Goal: Find specific page/section: Find specific page/section

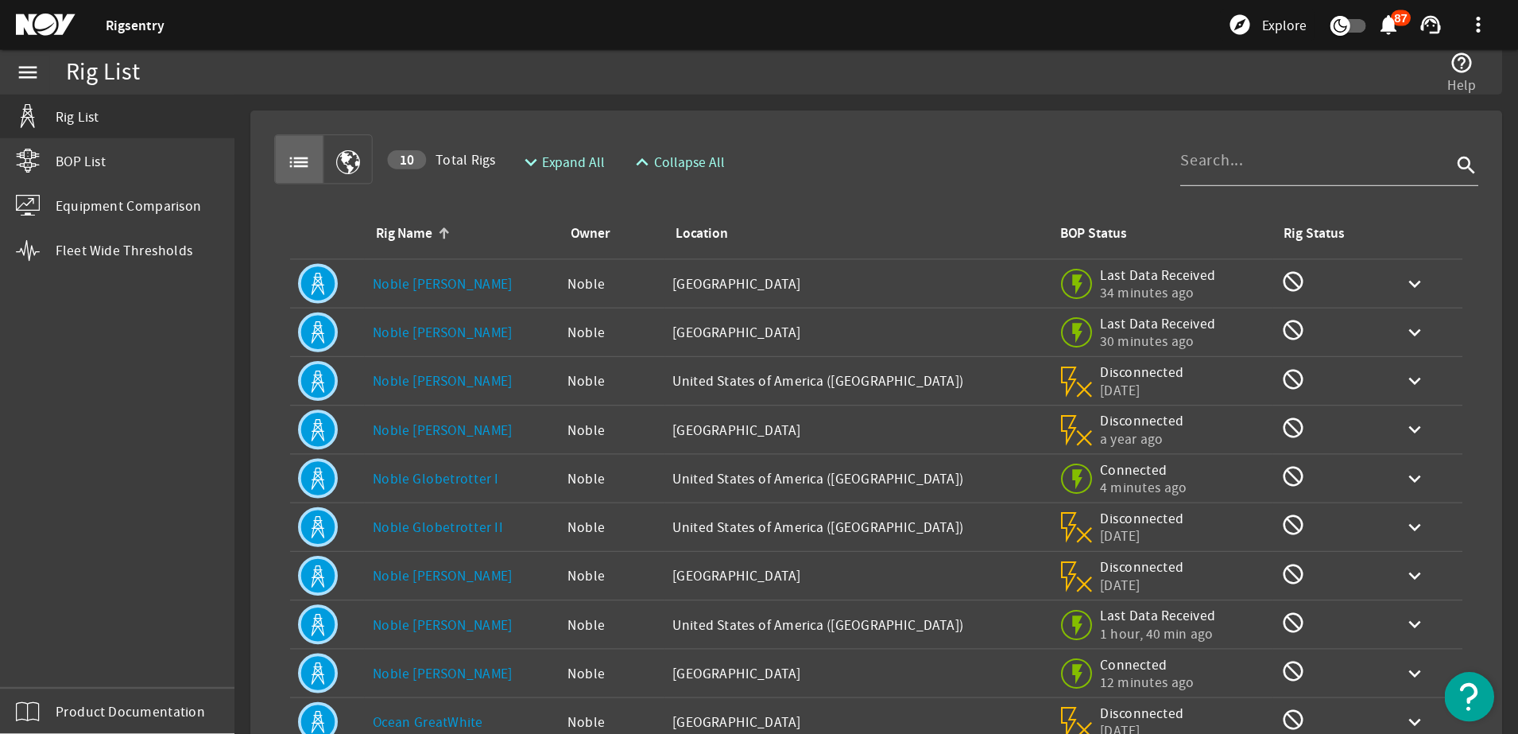
scroll to position [79, 0]
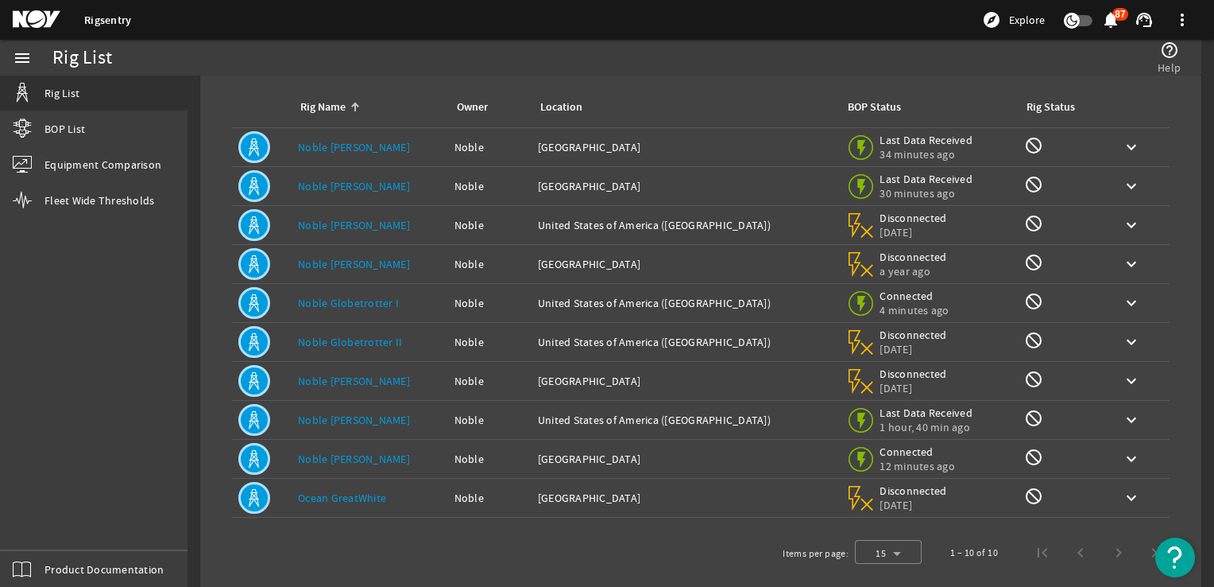
click at [361, 145] on link "Noble [PERSON_NAME]" at bounding box center [354, 147] width 112 height 14
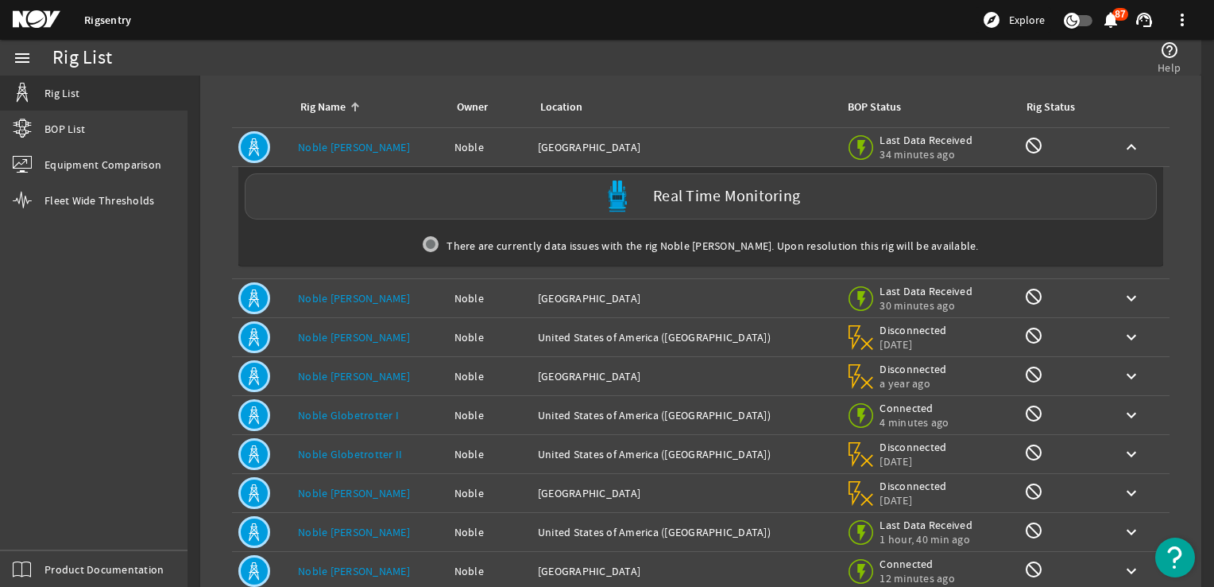
click at [362, 145] on link "Noble [PERSON_NAME]" at bounding box center [354, 147] width 112 height 14
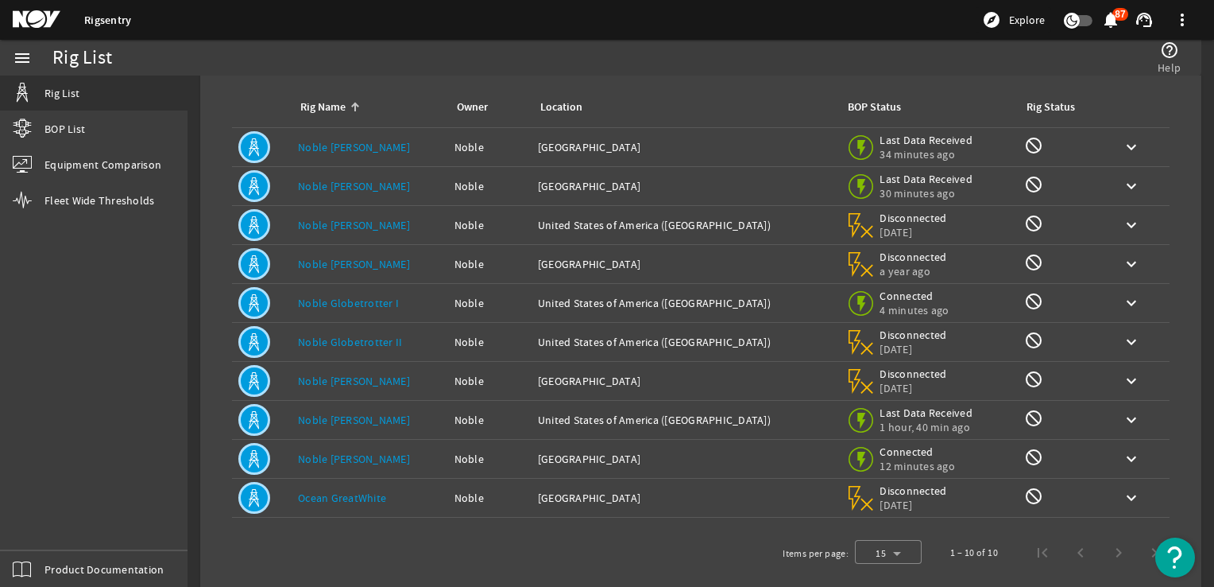
click at [362, 146] on link "Noble [PERSON_NAME]" at bounding box center [354, 147] width 112 height 14
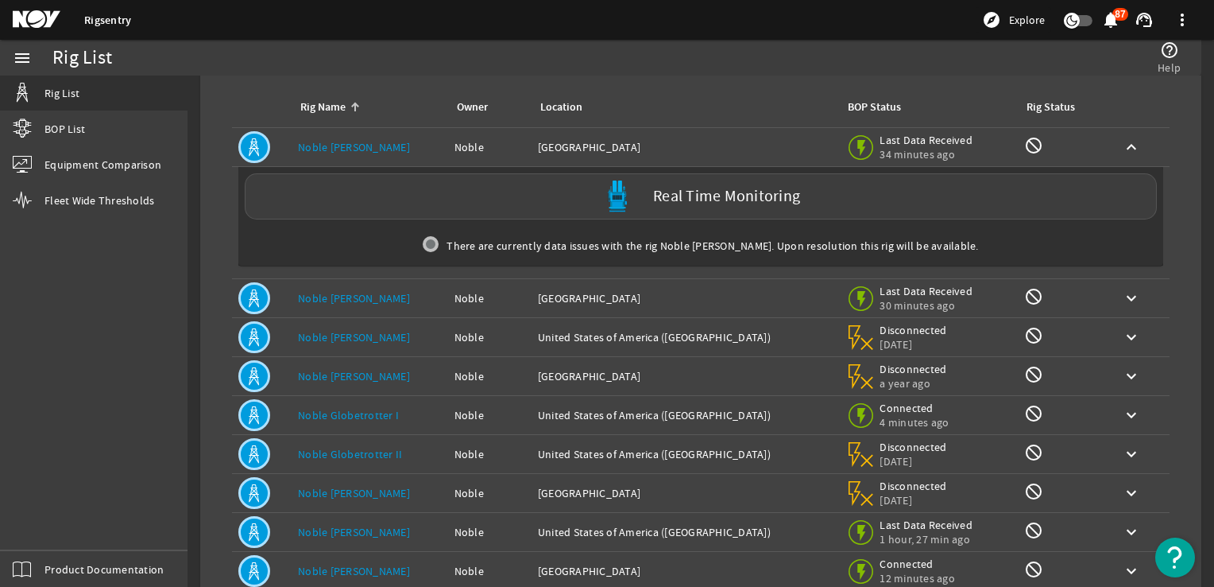
click at [259, 149] on mat-icon at bounding box center [254, 147] width 32 height 32
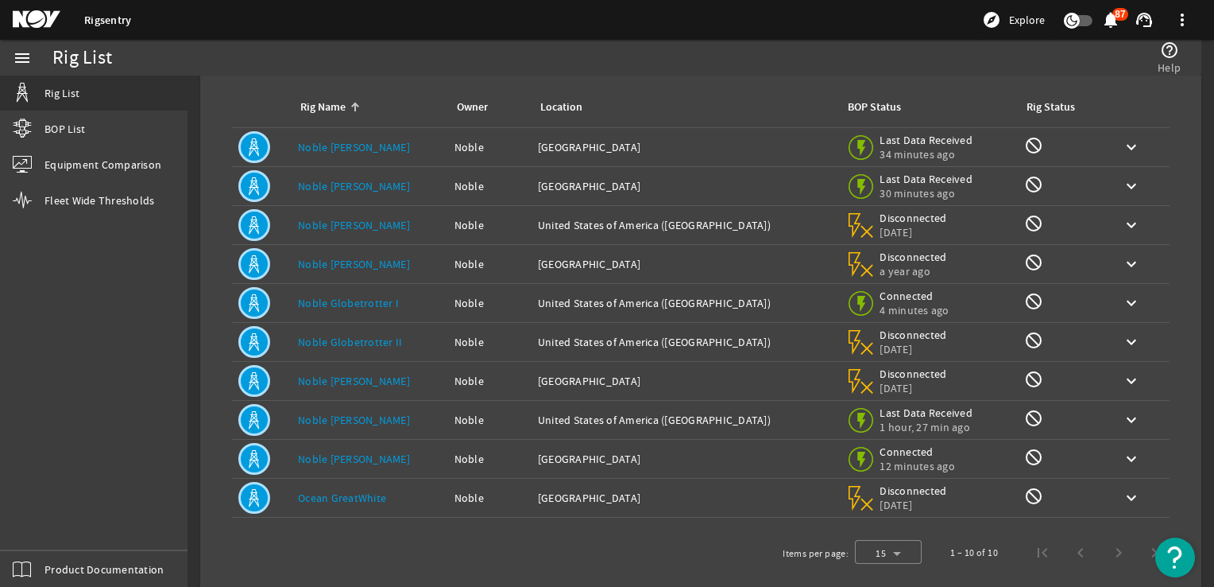
click at [259, 151] on mat-icon at bounding box center [254, 147] width 32 height 32
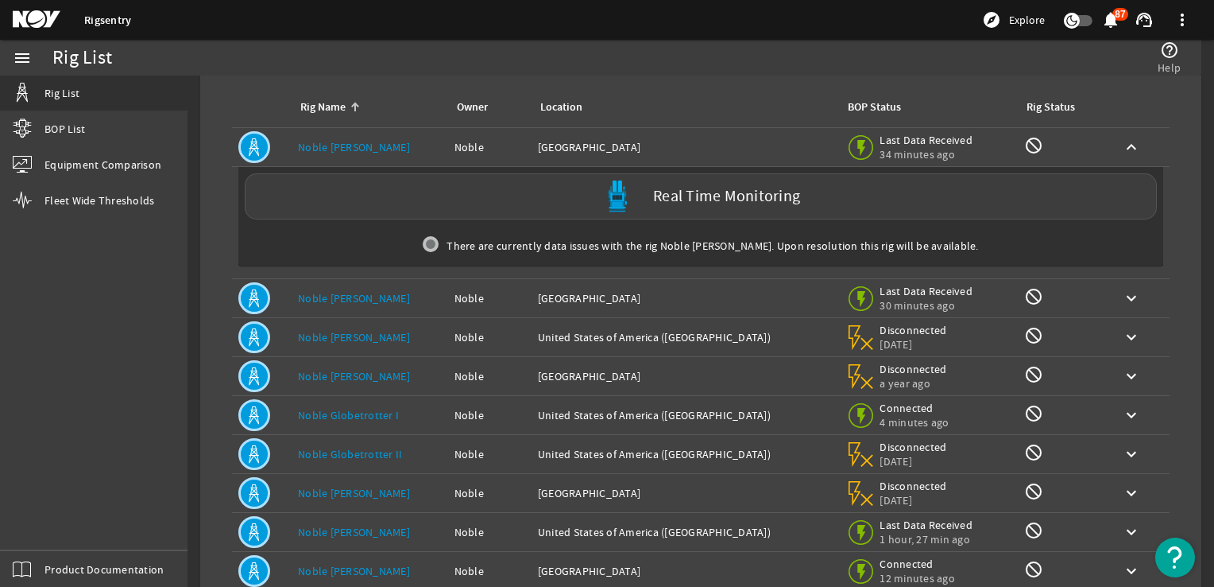
click at [377, 146] on link "Noble [PERSON_NAME]" at bounding box center [354, 147] width 112 height 14
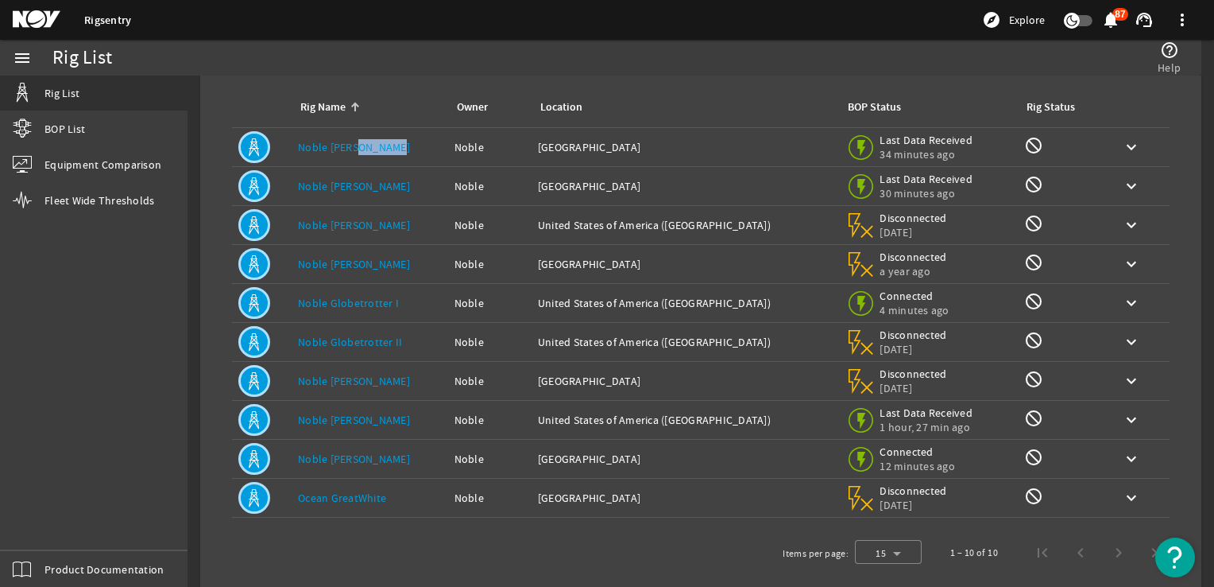
click at [377, 147] on link "Noble [PERSON_NAME]" at bounding box center [354, 147] width 112 height 14
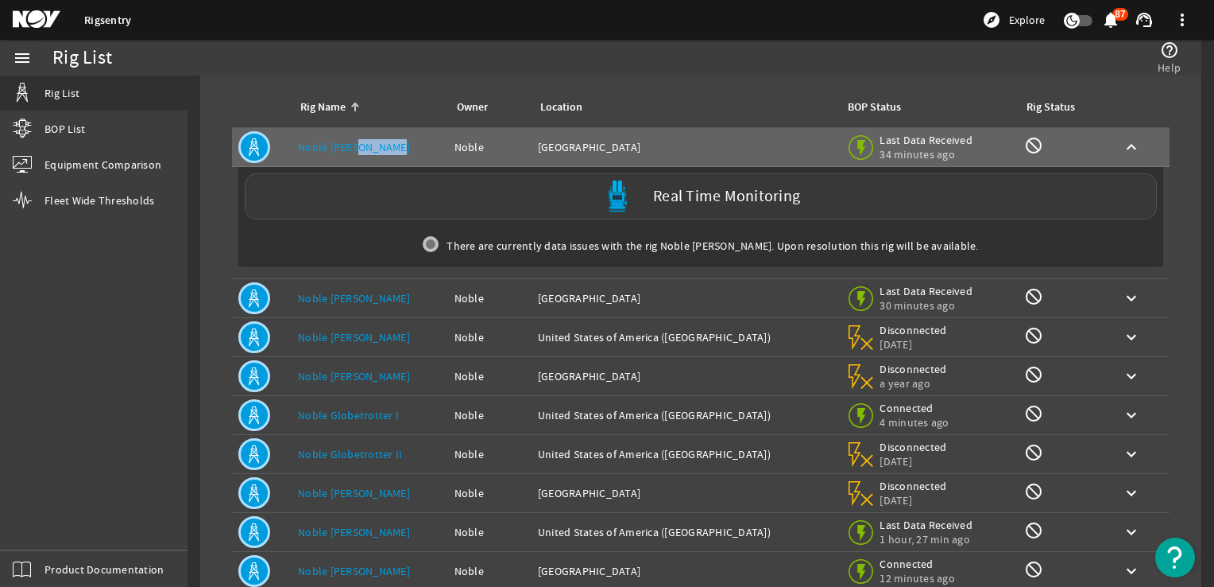
drag, startPoint x: 377, startPoint y: 147, endPoint x: 566, endPoint y: 200, distance: 196.5
click at [566, 200] on div "Real Time Monitoring" at bounding box center [701, 196] width 912 height 46
